Goal: Transaction & Acquisition: Subscribe to service/newsletter

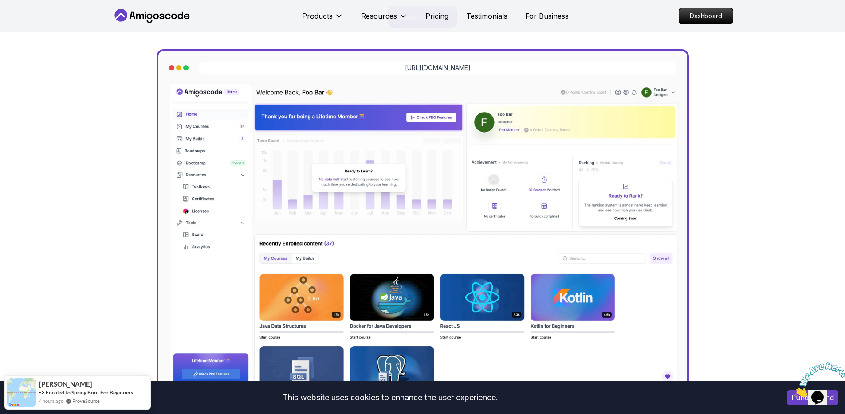
scroll to position [8, 0]
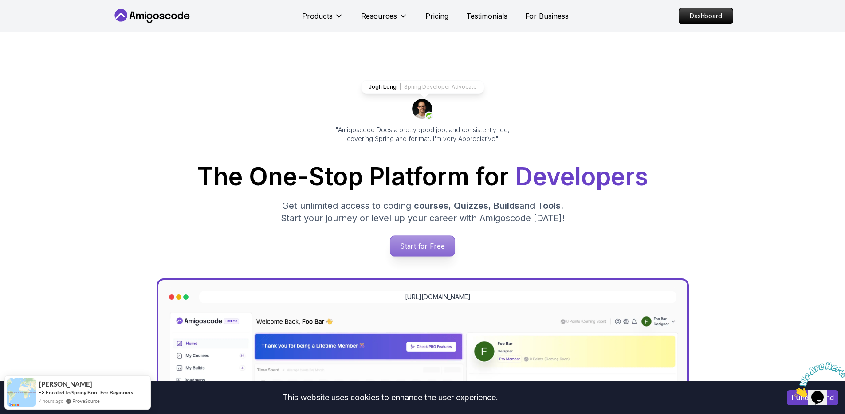
click at [423, 251] on p "Start for Free" at bounding box center [422, 246] width 64 height 20
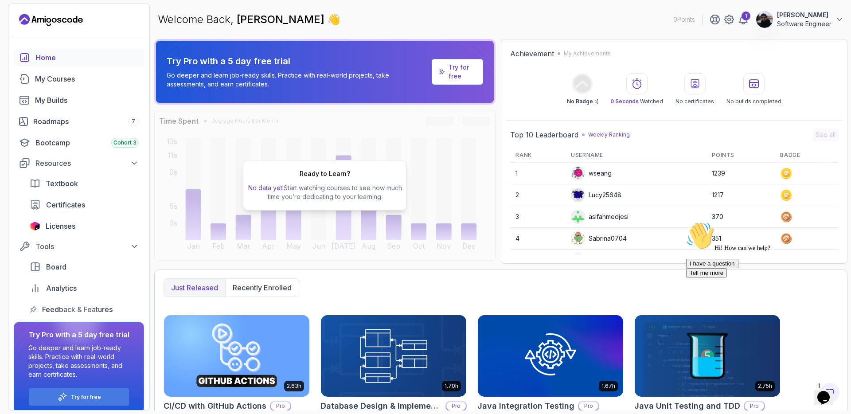
scroll to position [154, 0]
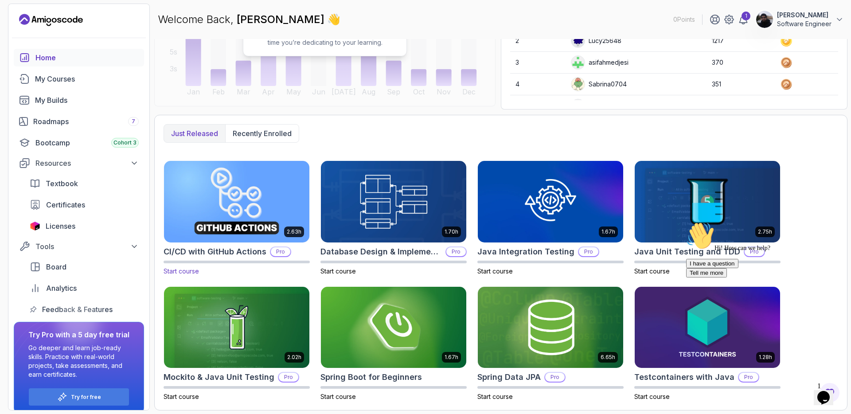
click at [268, 189] on img at bounding box center [236, 202] width 153 height 86
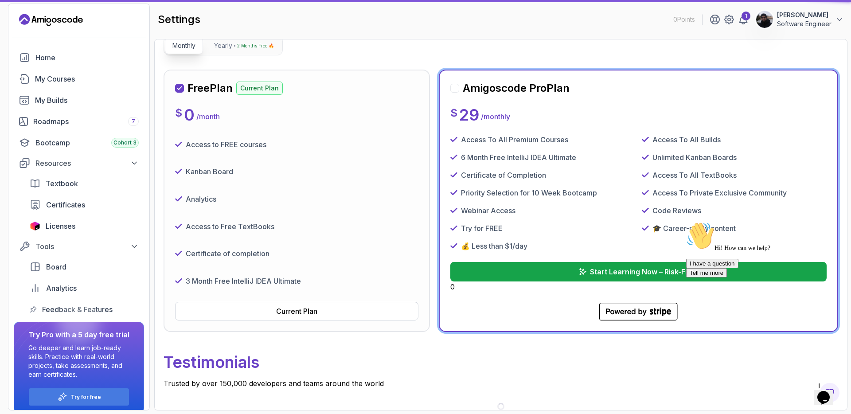
scroll to position [86, 0]
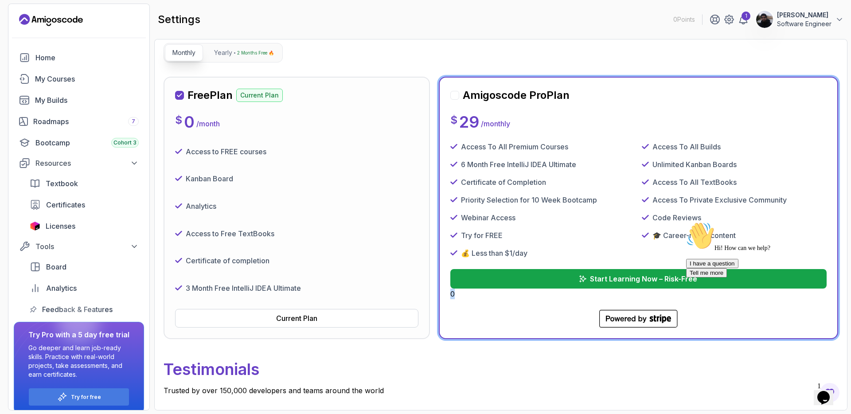
click at [450, 296] on div "Start Learning Now – Risk-Free 0" at bounding box center [638, 284] width 376 height 30
click at [510, 301] on div "Amigoscode Pro Plan $ 29 / monthly Access To All Premium Courses Access To All …" at bounding box center [638, 207] width 376 height 239
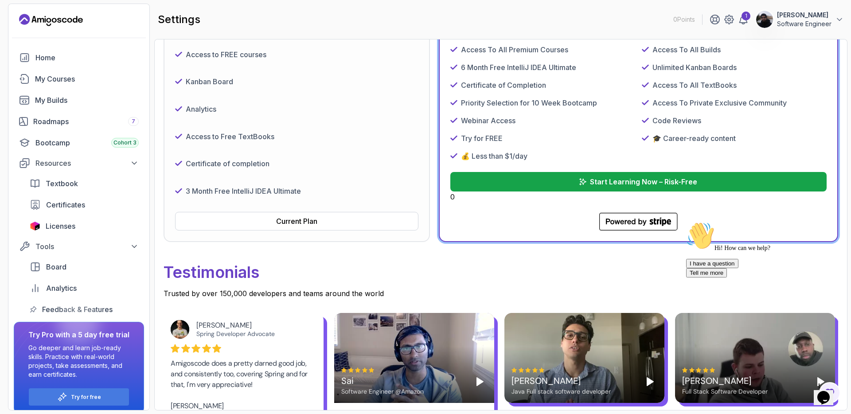
scroll to position [323, 0]
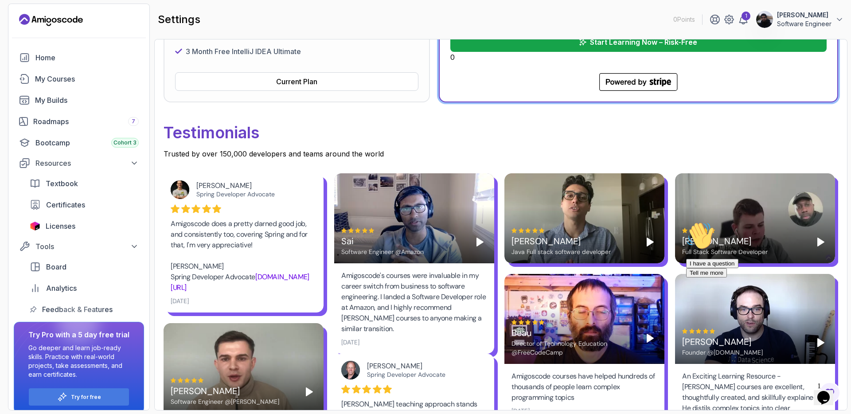
click at [747, 227] on div "Hi! How can we help? I have a question Tell me more" at bounding box center [766, 250] width 160 height 56
click at [817, 238] on div "Hi! How can we help? I have a question Tell me more" at bounding box center [766, 250] width 160 height 56
click at [686, 222] on icon "Chat attention grabber" at bounding box center [686, 222] width 0 height 0
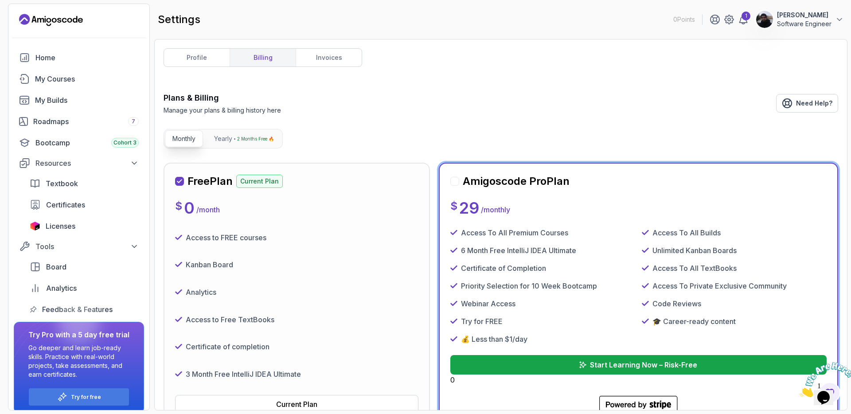
scroll to position [102, 0]
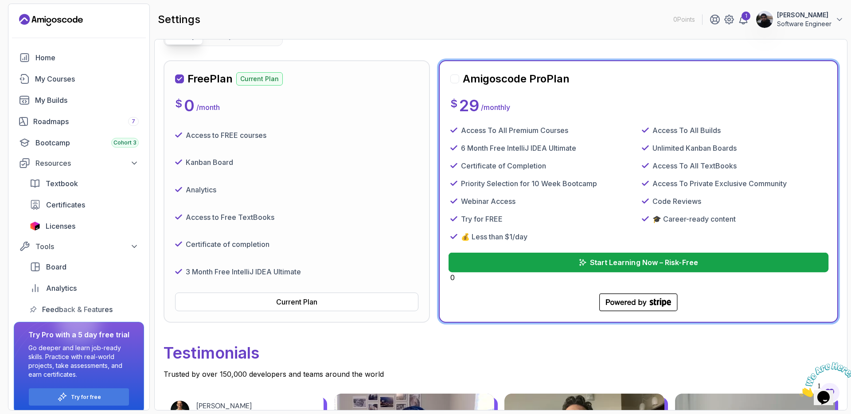
click at [621, 265] on p "Start Learning Now – Risk-Free" at bounding box center [644, 262] width 108 height 11
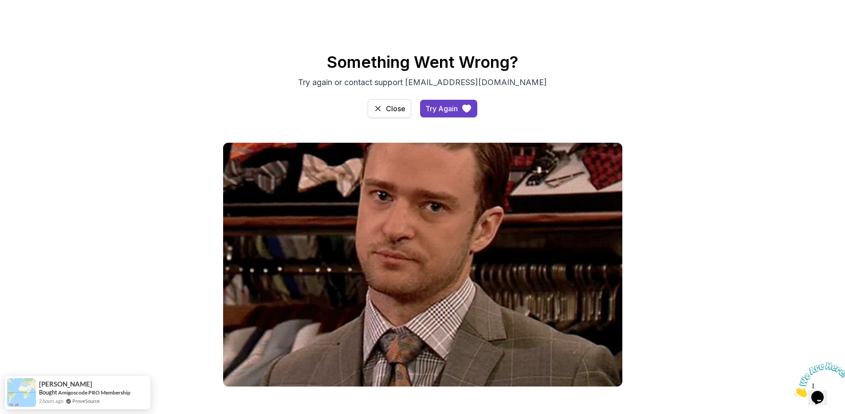
click at [393, 106] on div "Close" at bounding box center [396, 108] width 20 height 11
